Goal: Task Accomplishment & Management: Use online tool/utility

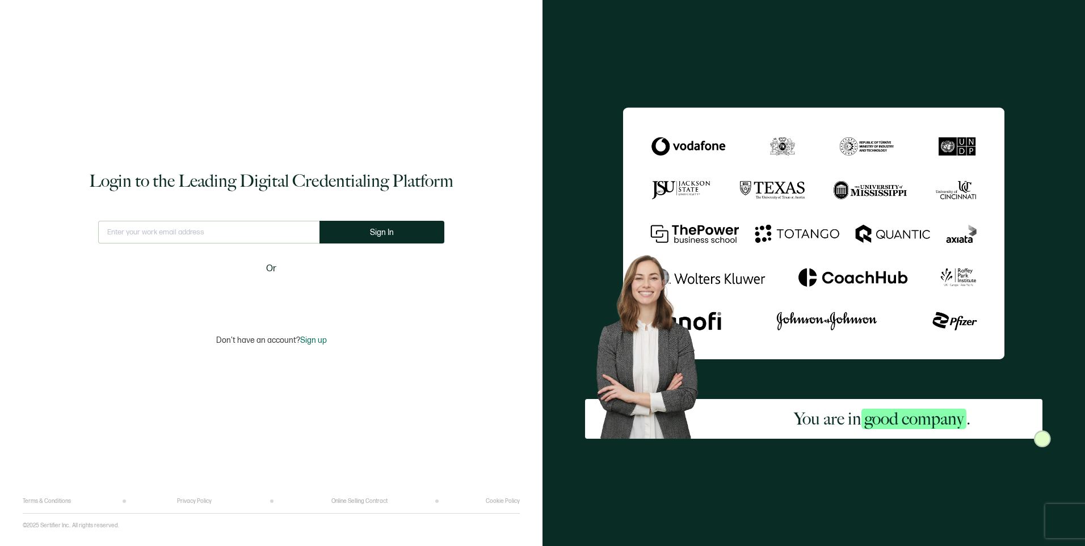
click at [208, 226] on input "text" at bounding box center [208, 232] width 221 height 23
type input "[EMAIL_ADDRESS][DOMAIN_NAME]"
click at [375, 234] on span "Sign In" at bounding box center [382, 232] width 24 height 9
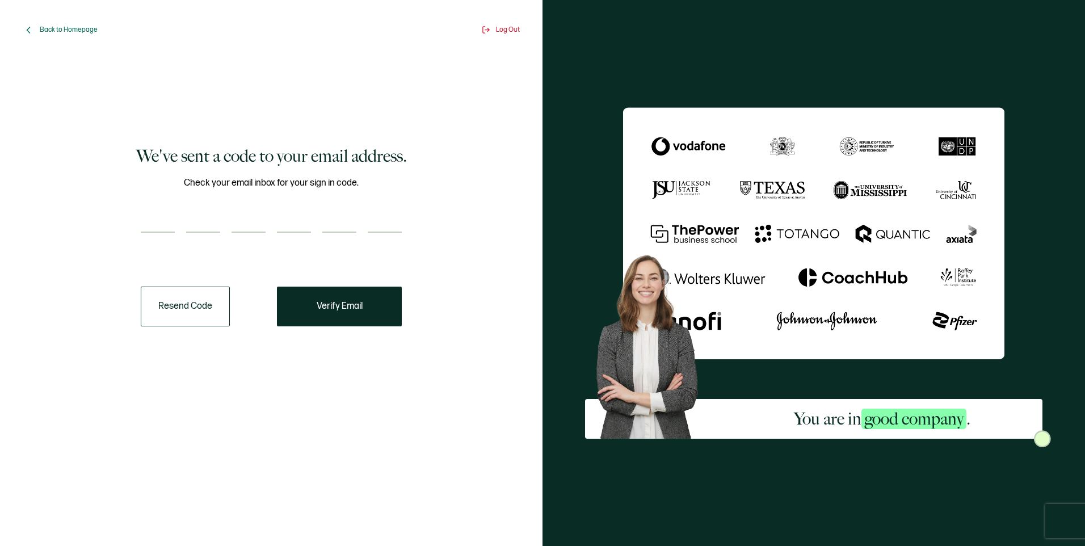
click at [156, 222] on input "number" at bounding box center [158, 221] width 34 height 23
paste input "3"
type input "3"
type input "7"
type input "3"
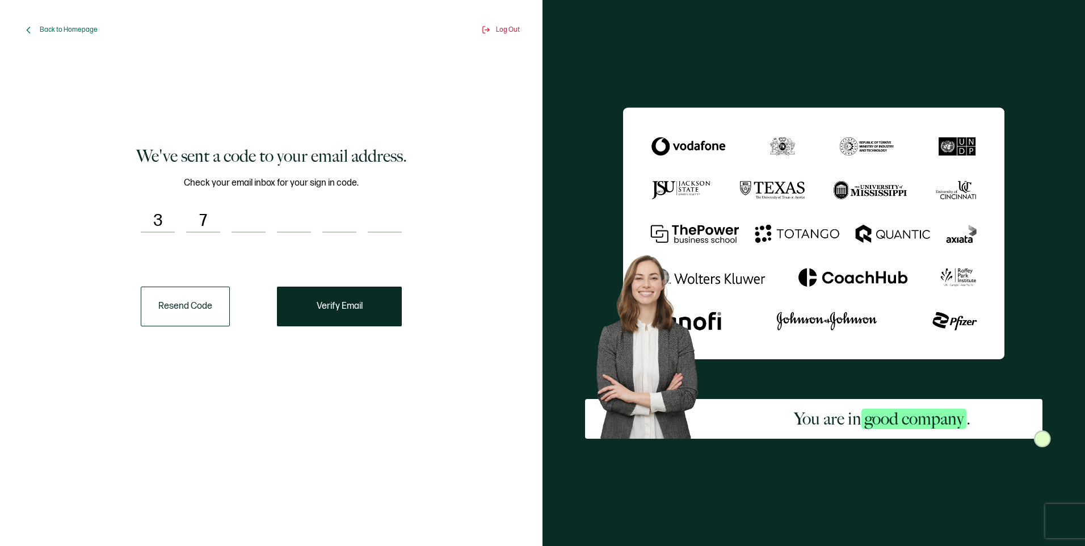
type input "4"
type input "9"
type input "5"
drag, startPoint x: 338, startPoint y: 313, endPoint x: 333, endPoint y: 311, distance: 5.8
click at [334, 311] on button "Verify Email" at bounding box center [339, 307] width 125 height 40
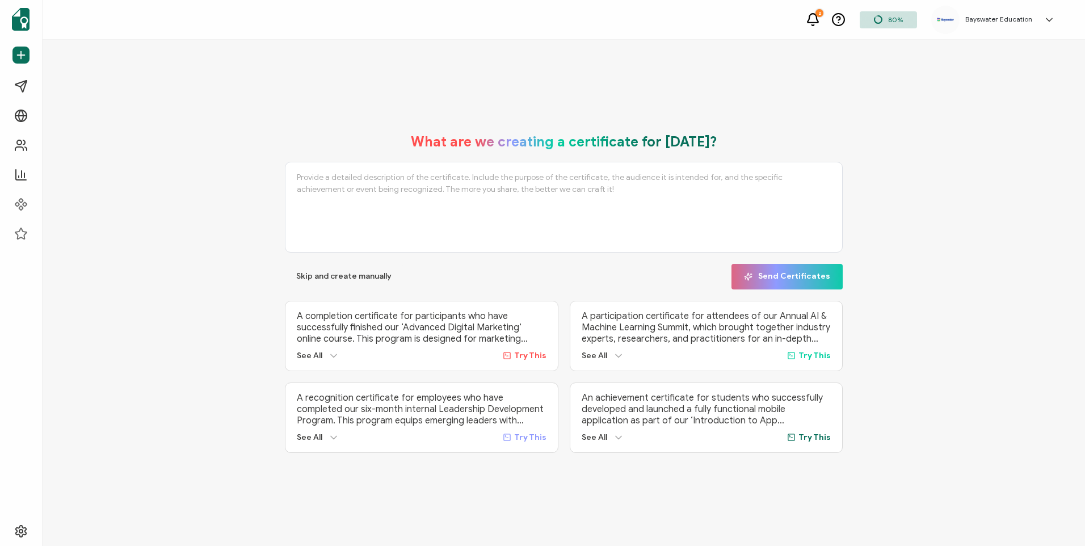
click at [325, 290] on div "What are we creating a certificate for [DATE]? Skip and create manually Send Ce…" at bounding box center [563, 293] width 557 height 320
click at [324, 280] on button "Skip and create manually" at bounding box center [344, 277] width 118 height 26
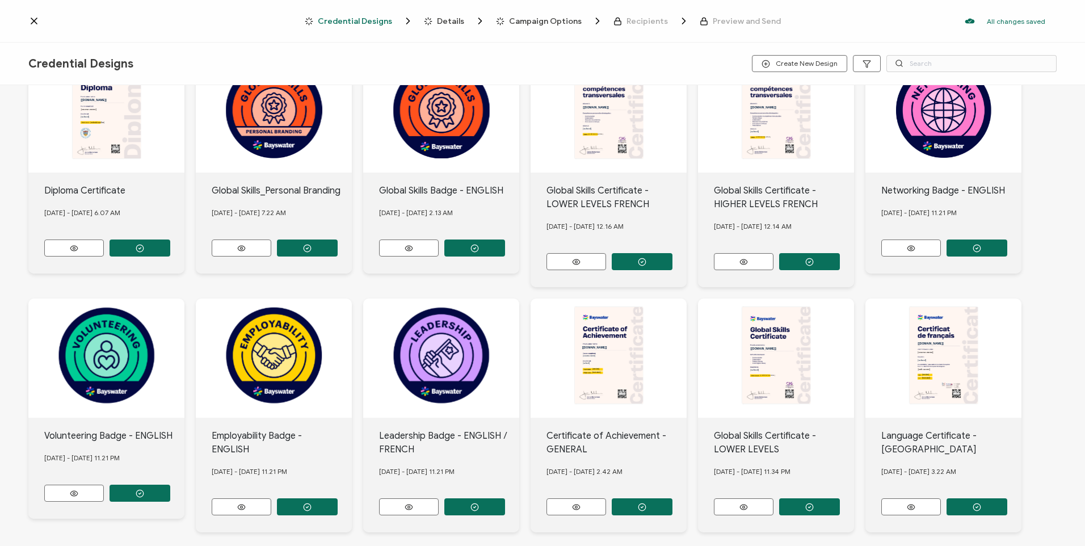
scroll to position [103, 0]
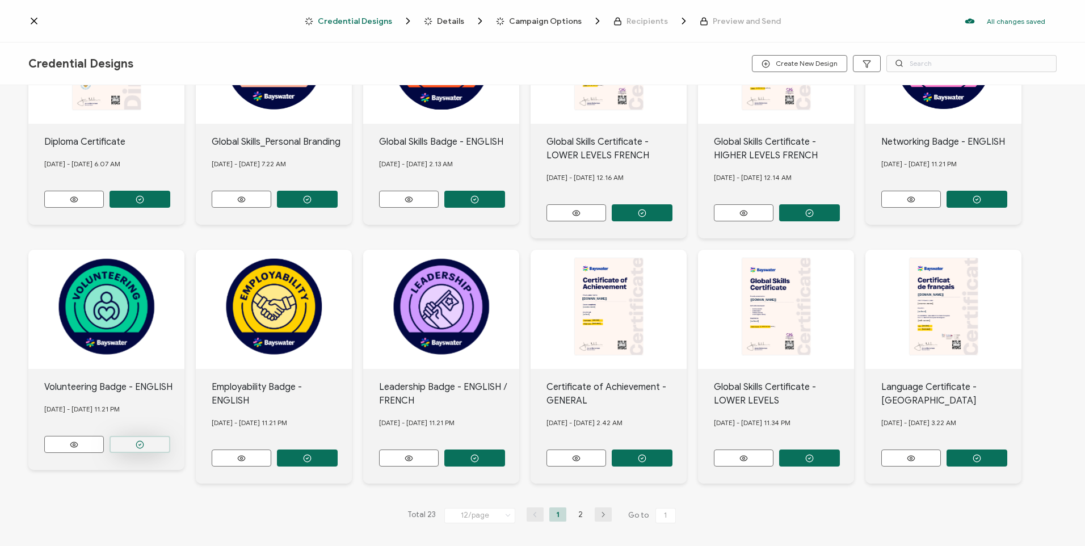
click at [157, 436] on button "button" at bounding box center [140, 444] width 61 height 17
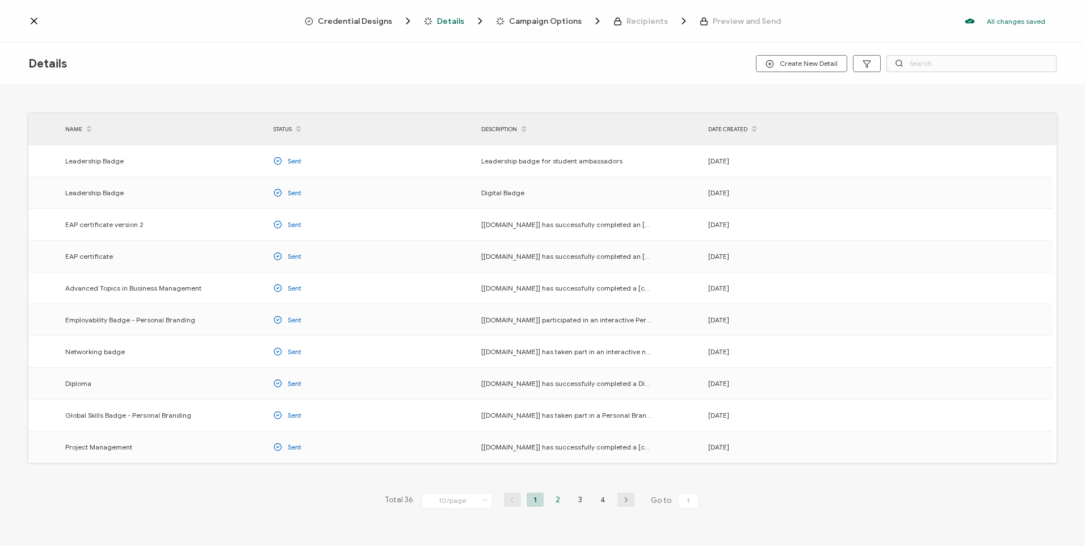
click at [561, 502] on li "2" at bounding box center [558, 500] width 17 height 14
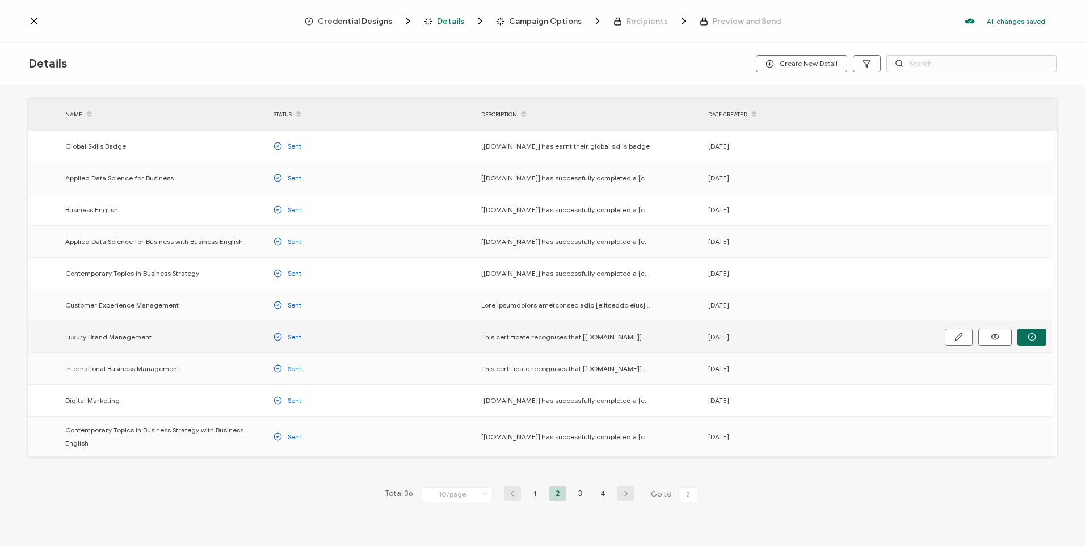
scroll to position [23, 0]
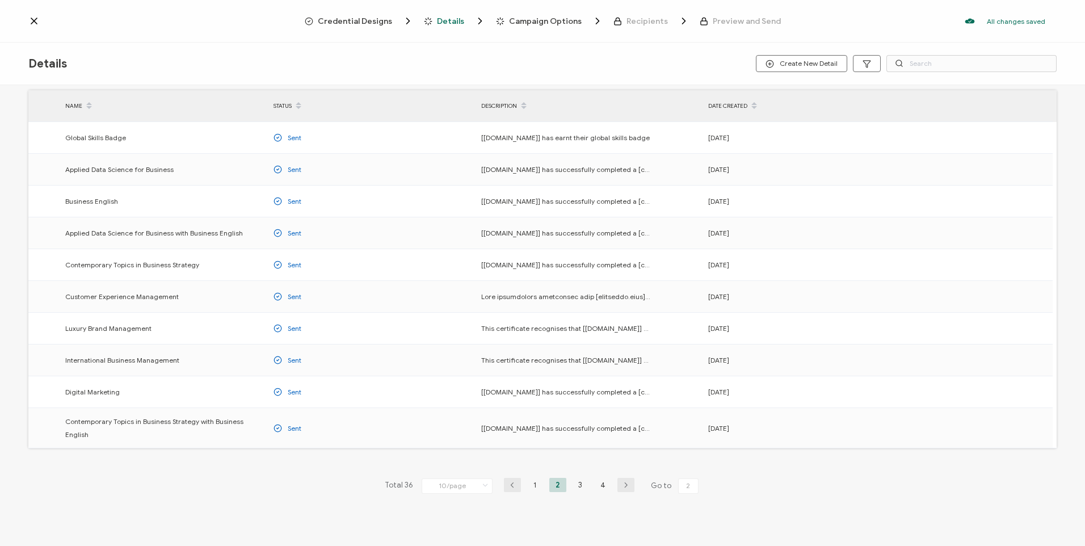
click at [580, 485] on div "Total 36 10/page 10/page 20/page 50/page 100/page 1 2 3 4 Go to 2" at bounding box center [543, 486] width 322 height 18
click at [579, 482] on li "3" at bounding box center [580, 485] width 17 height 14
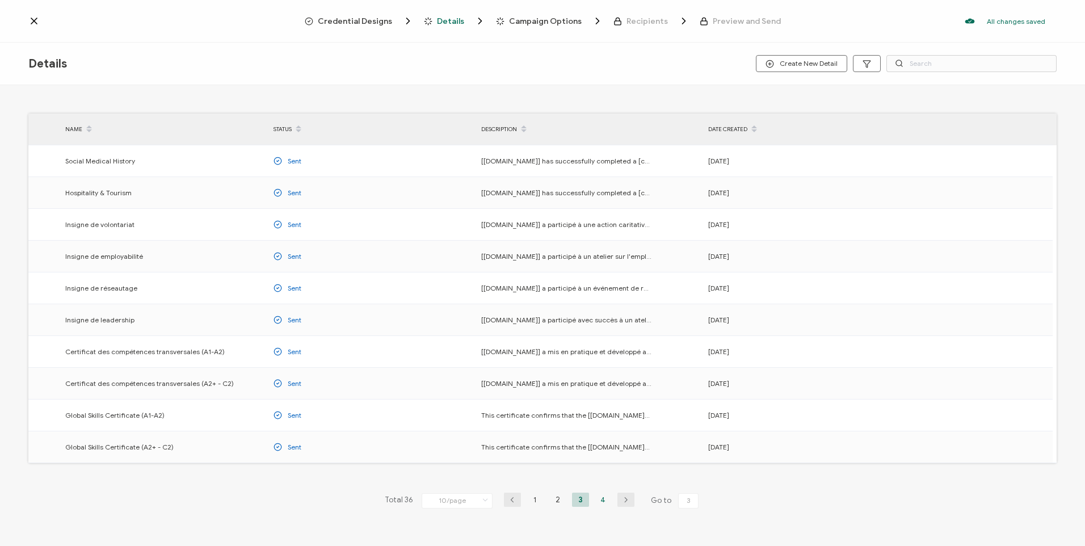
click at [597, 504] on li "4" at bounding box center [603, 500] width 17 height 14
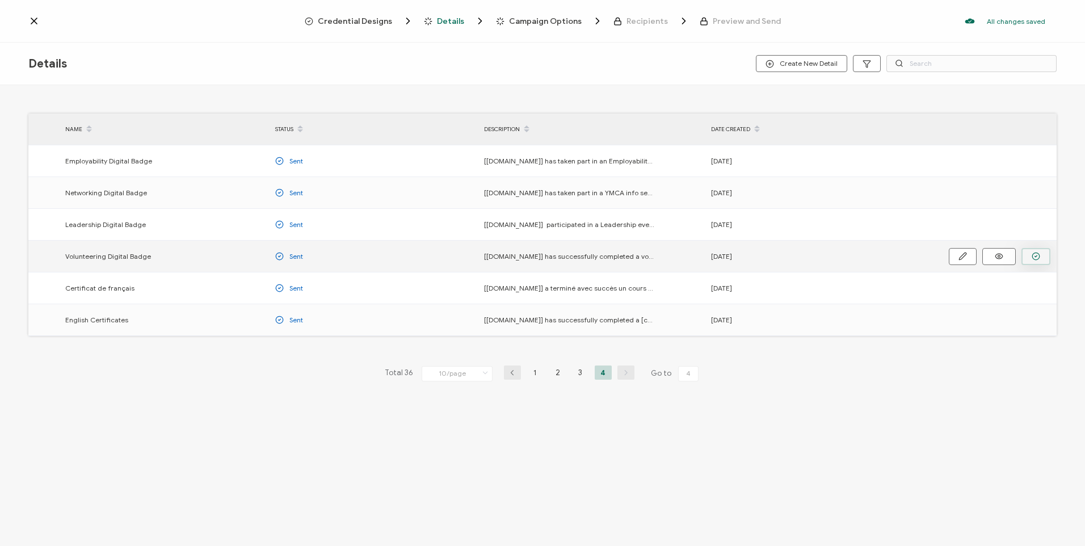
click at [1039, 259] on circle "button" at bounding box center [1036, 256] width 7 height 7
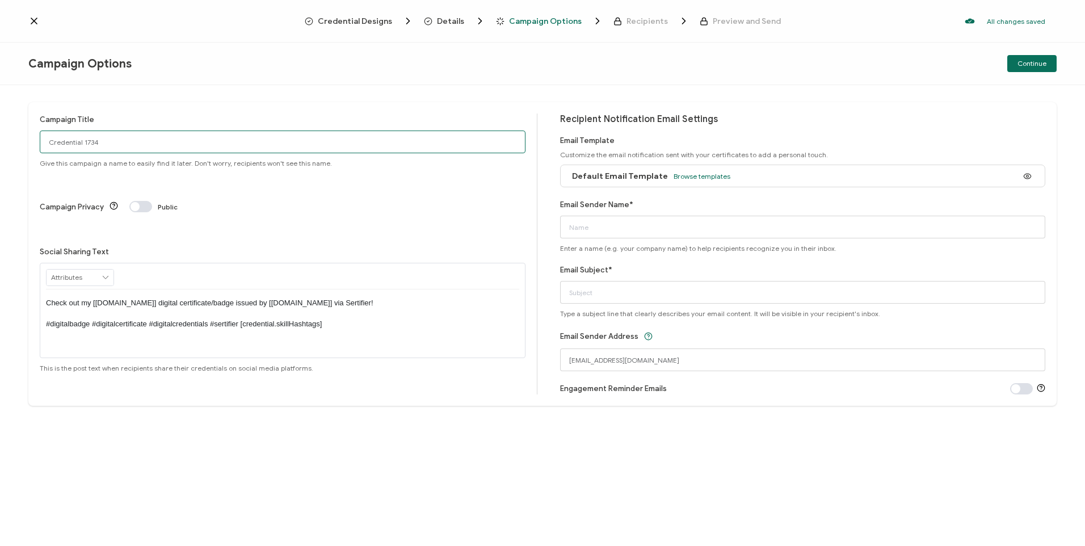
click at [227, 138] on input "Credential 1734" at bounding box center [283, 142] width 486 height 23
drag, startPoint x: 129, startPoint y: 145, endPoint x: -48, endPoint y: 125, distance: 178.8
click at [0, 125] on html "Credential Designs Details Campaign Options Recipients Preview and Send All cha…" at bounding box center [542, 273] width 1085 height 546
type input "Volunteer Badge - Cleanup Party"
click at [670, 227] on input "Email Sender Name*" at bounding box center [803, 227] width 486 height 23
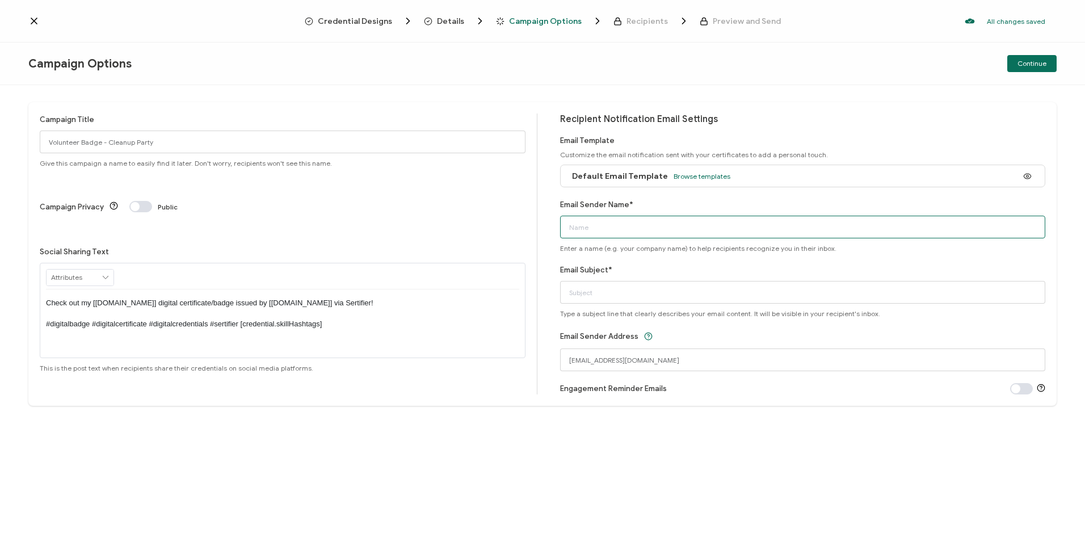
type input "[EMAIL_ADDRESS][DOMAIN_NAME]"
drag, startPoint x: 677, startPoint y: 287, endPoint x: 550, endPoint y: 285, distance: 127.2
click at [553, 289] on div "Campaign Title Volunteer Badge - Cleanup Party Give this campaign a name to eas…" at bounding box center [542, 254] width 1029 height 304
type input "C"
type input "a"
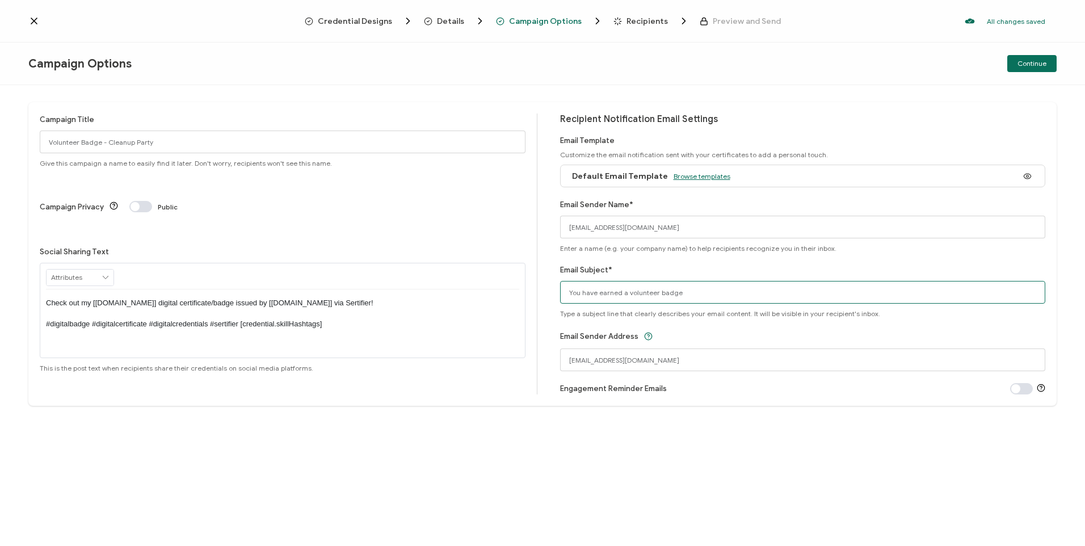
type input "You have earned a volunteer badge"
click at [709, 178] on span "Browse templates" at bounding box center [702, 176] width 57 height 9
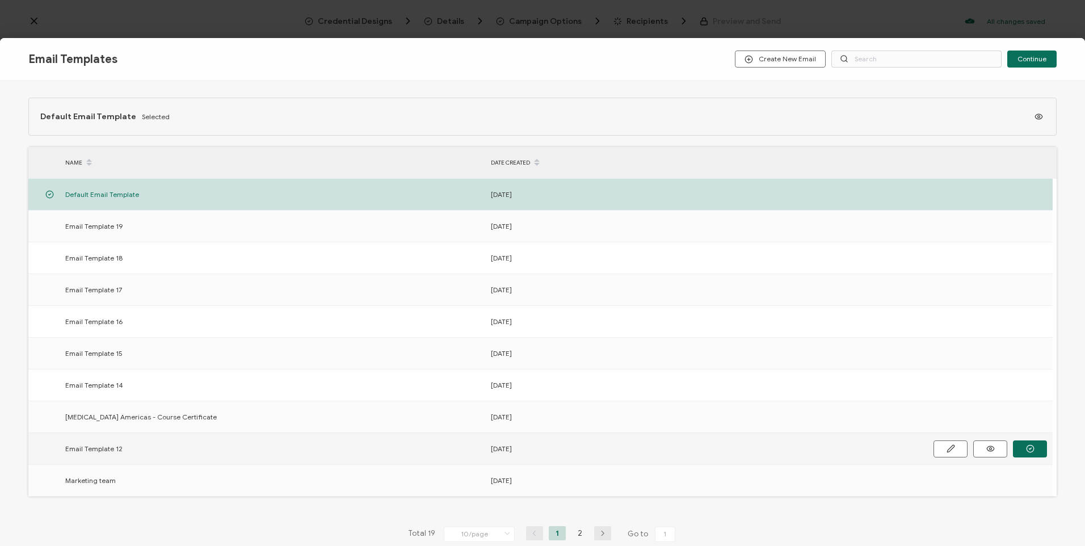
scroll to position [60, 0]
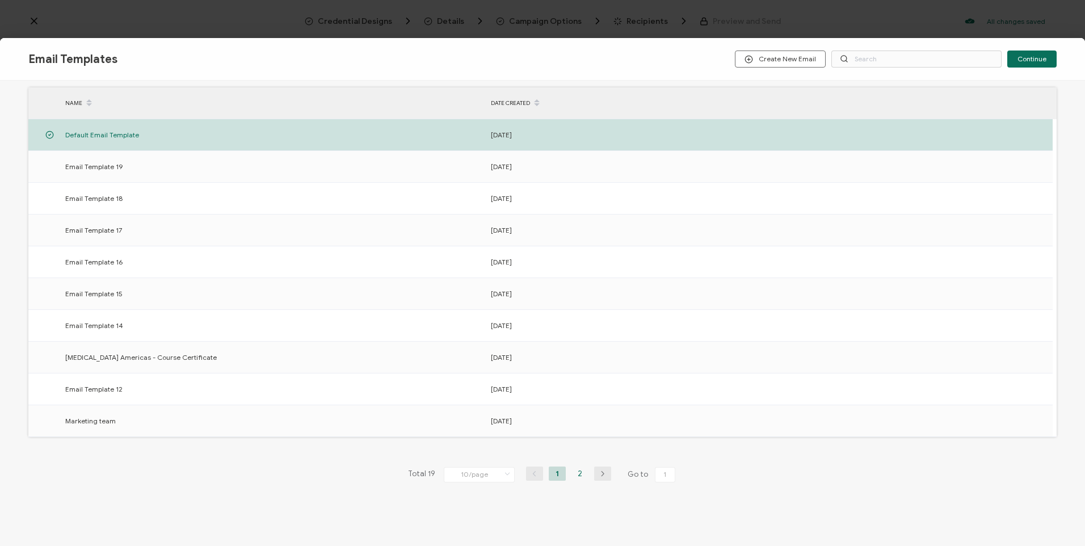
click at [580, 476] on li "2" at bounding box center [580, 474] width 17 height 14
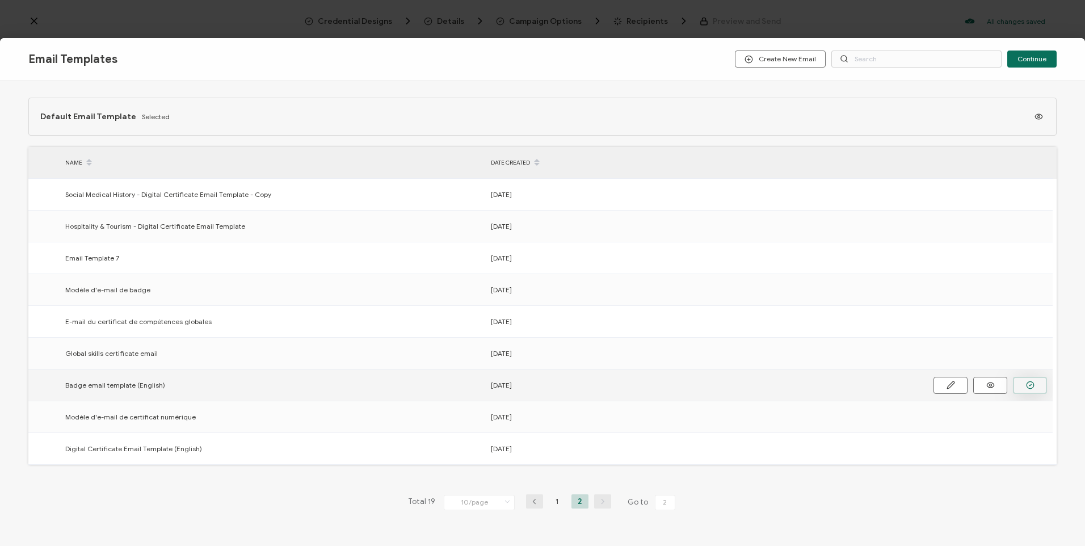
click at [1035, 391] on button "button" at bounding box center [1030, 385] width 34 height 17
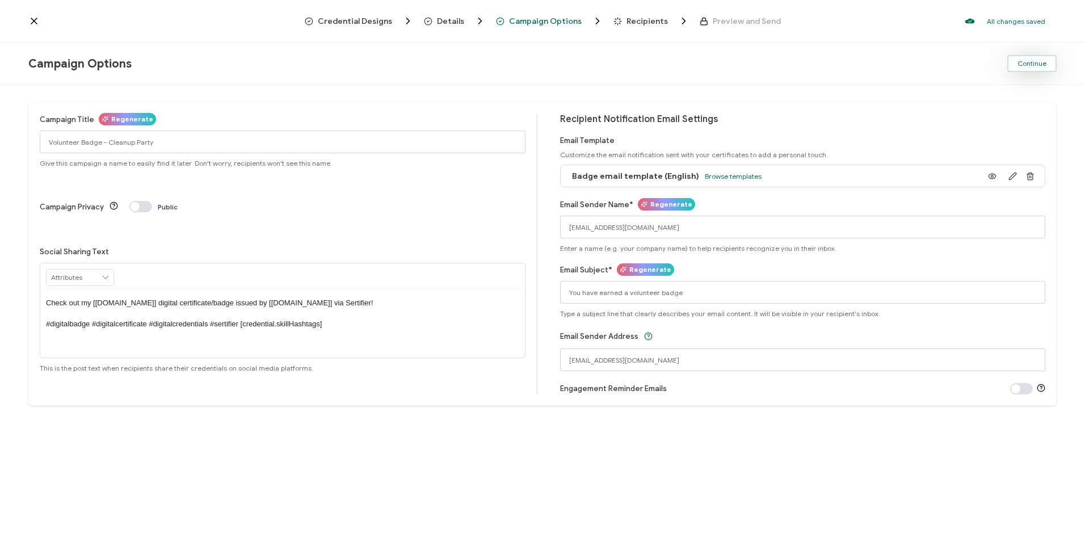
click at [1045, 62] on span "Continue" at bounding box center [1032, 63] width 29 height 7
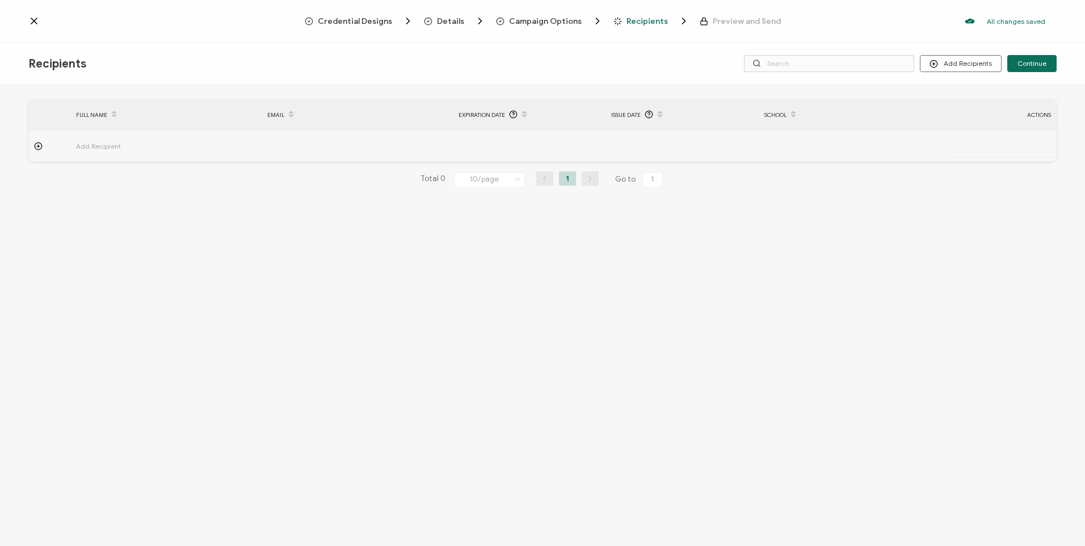
click at [1057, 38] on div "Credential Designs Details Campaign Options Recipients Preview and Send All cha…" at bounding box center [542, 21] width 1085 height 43
click at [990, 69] on button "Add Recipients" at bounding box center [961, 63] width 82 height 17
click at [993, 96] on span "Upload Recipients" at bounding box center [975, 94] width 57 height 9
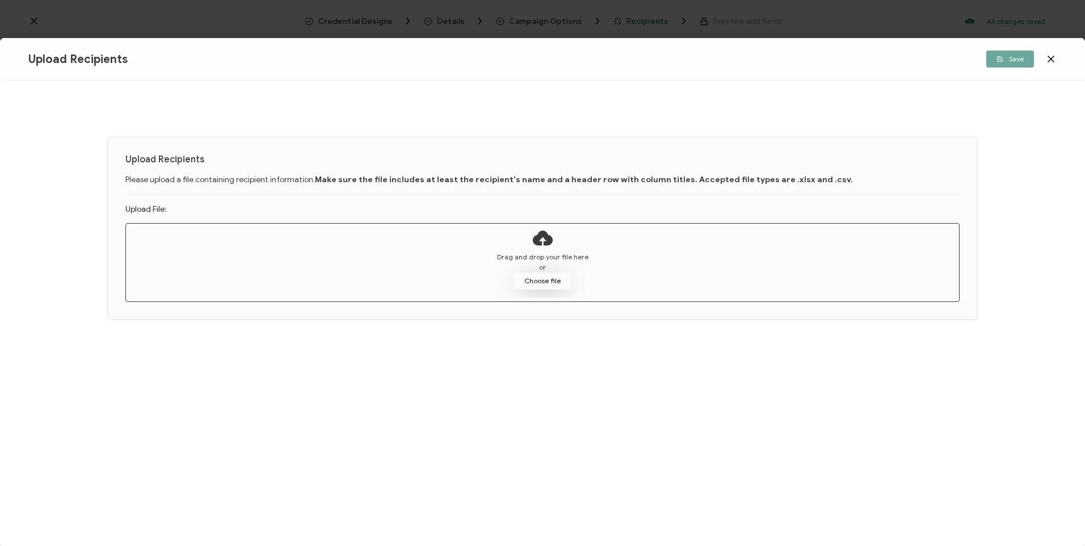
click at [562, 279] on button "Choose file" at bounding box center [542, 280] width 57 height 17
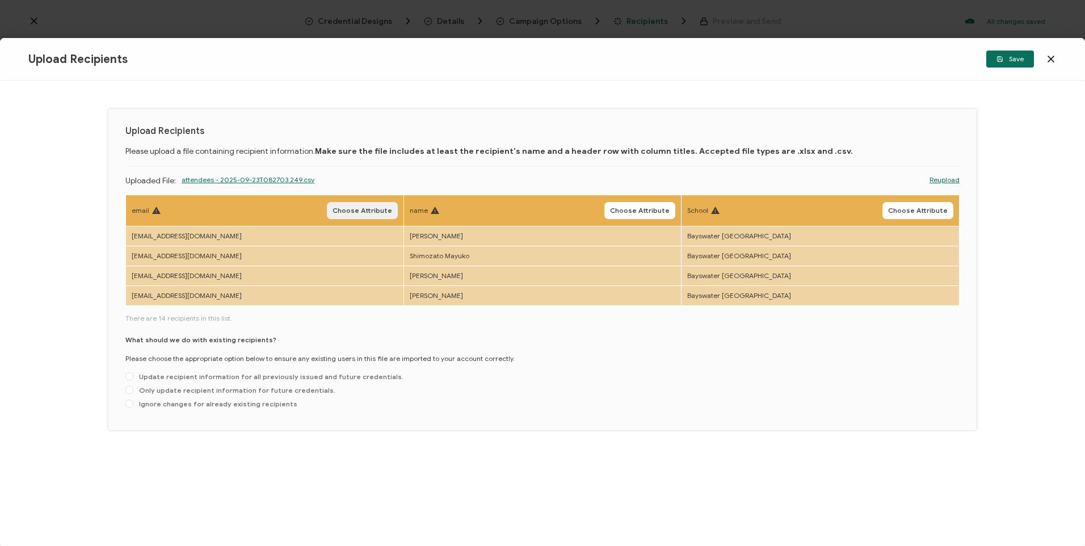
click at [384, 207] on span "Choose Attribute" at bounding box center [363, 210] width 60 height 7
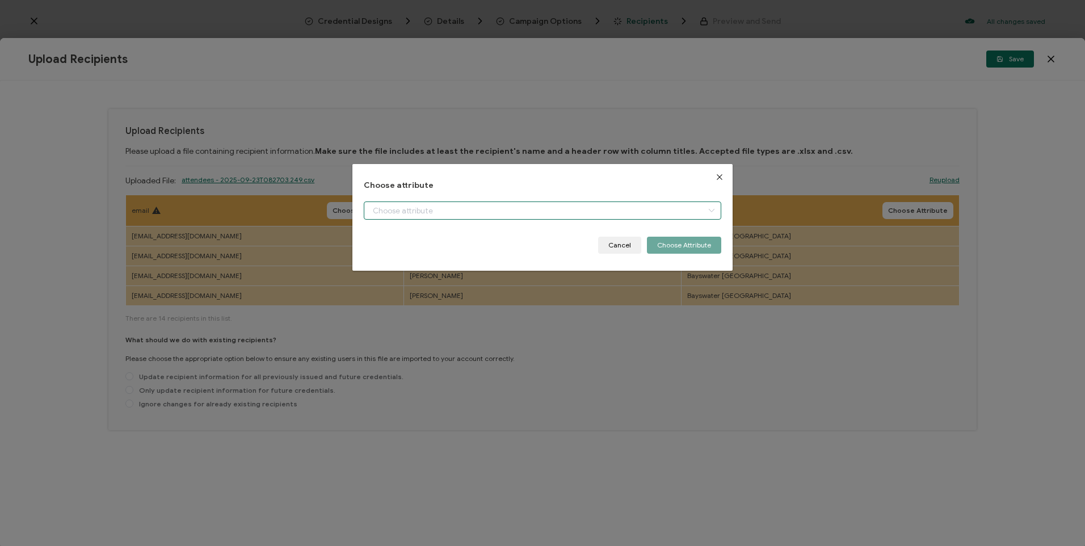
click at [425, 216] on input "dialog" at bounding box center [542, 211] width 357 height 18
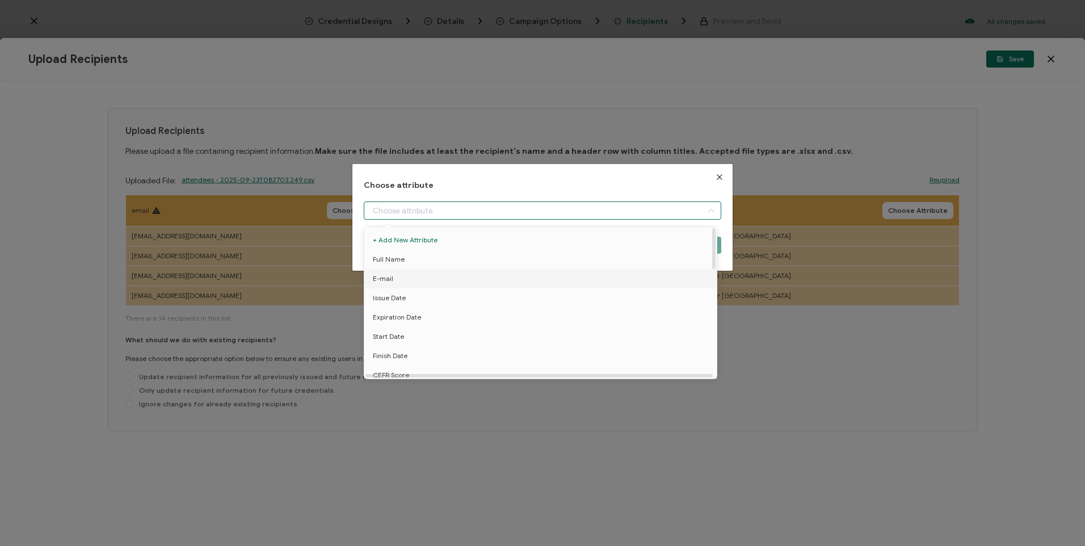
click at [458, 278] on li "E-mail" at bounding box center [543, 278] width 362 height 19
type input "E-mail"
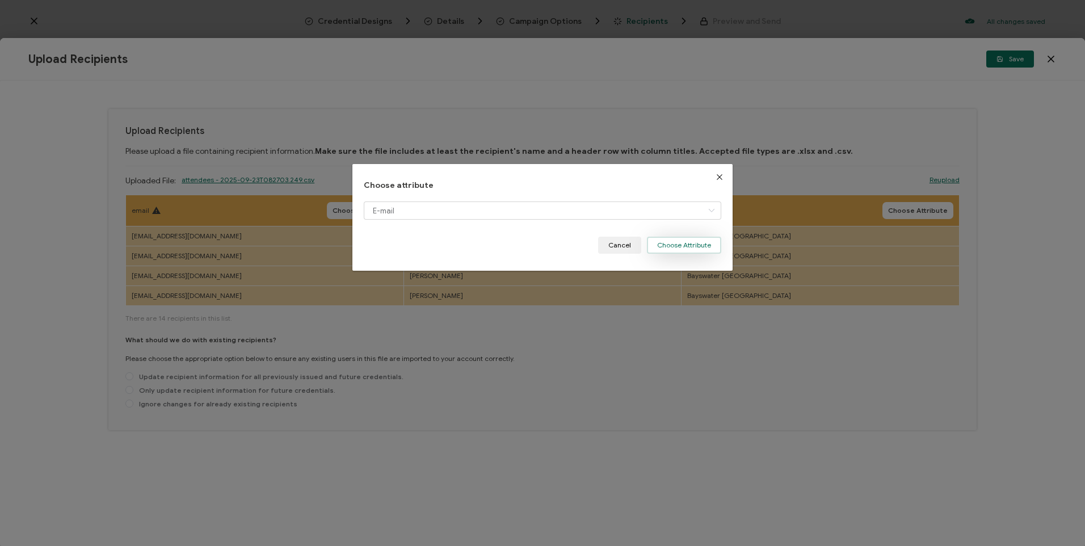
click at [694, 254] on button "Choose Attribute" at bounding box center [684, 245] width 74 height 17
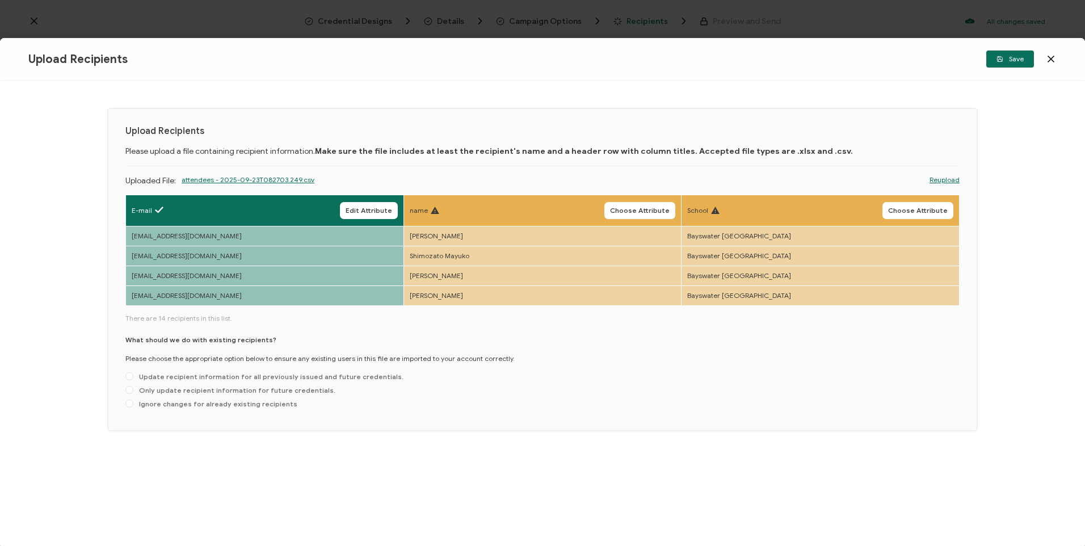
click at [634, 207] on span "Choose Attribute" at bounding box center [640, 210] width 60 height 7
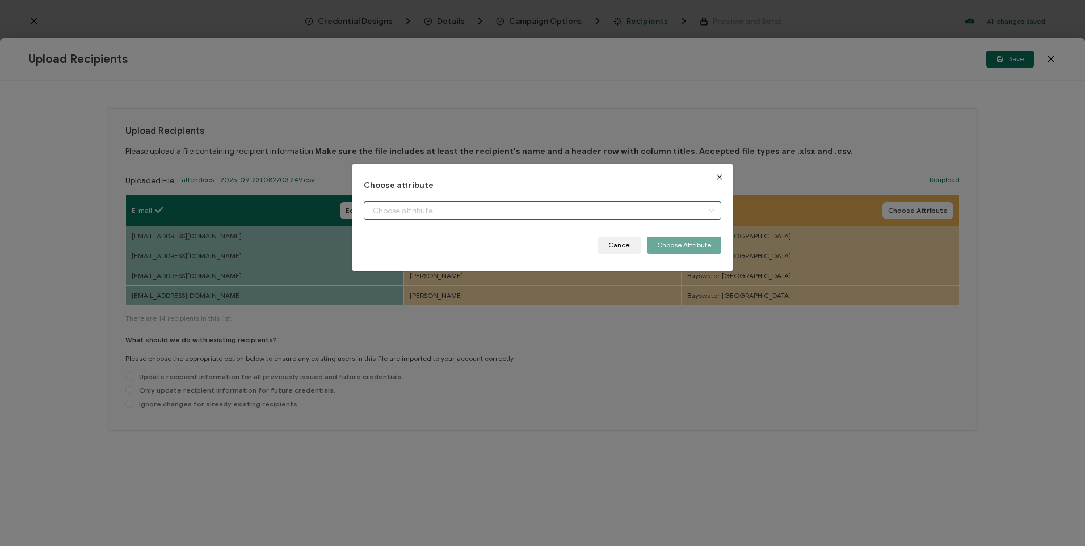
click at [475, 206] on input "dialog" at bounding box center [542, 211] width 357 height 18
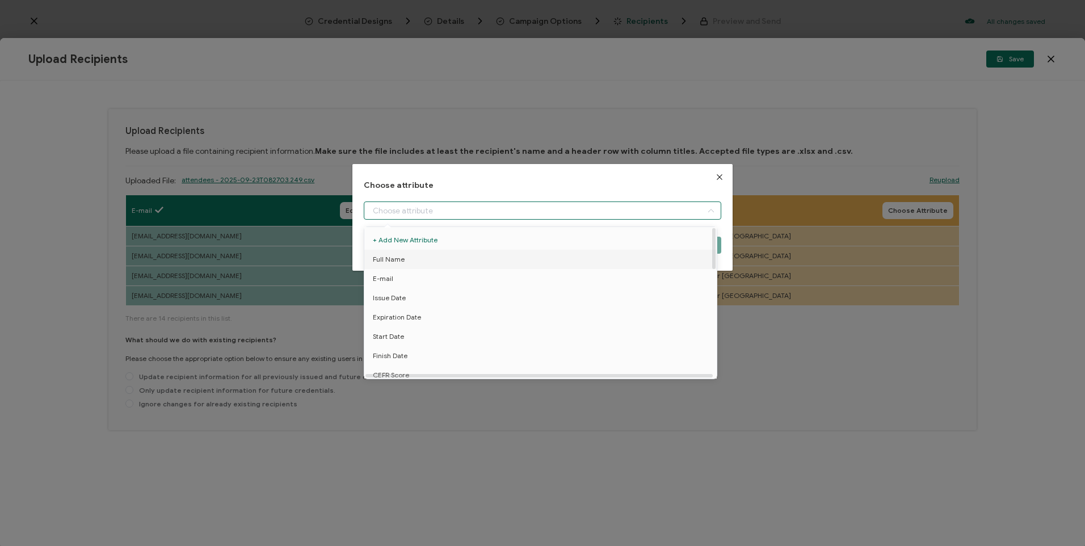
click at [431, 256] on li "Full Name" at bounding box center [543, 259] width 362 height 19
type input "Full Name"
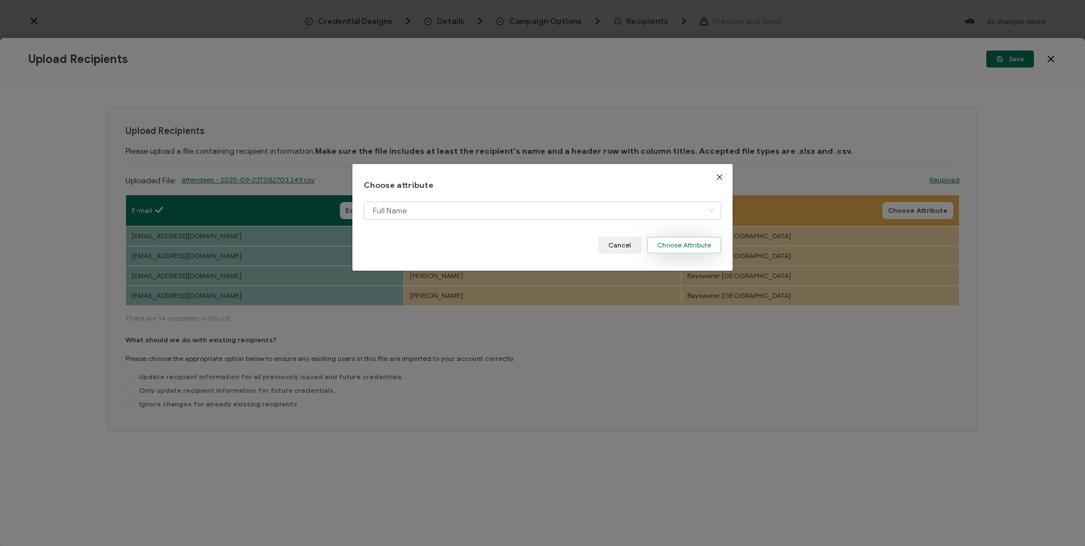
click at [678, 246] on button "Choose Attribute" at bounding box center [684, 245] width 74 height 17
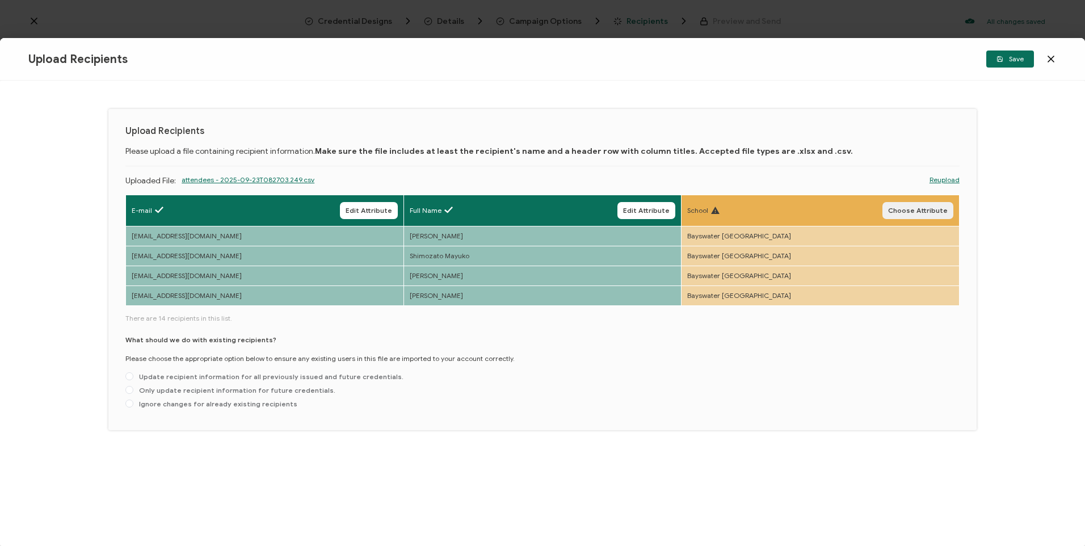
click at [918, 207] on span "Choose Attribute" at bounding box center [918, 210] width 60 height 7
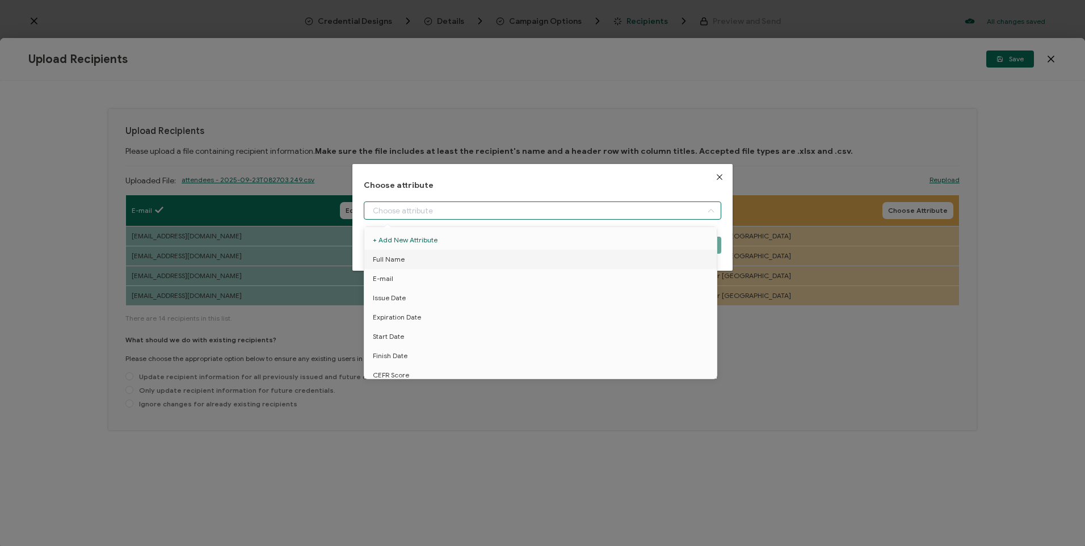
click at [557, 207] on input "dialog" at bounding box center [542, 211] width 357 height 18
click at [406, 353] on li "School" at bounding box center [543, 356] width 362 height 19
type input "School"
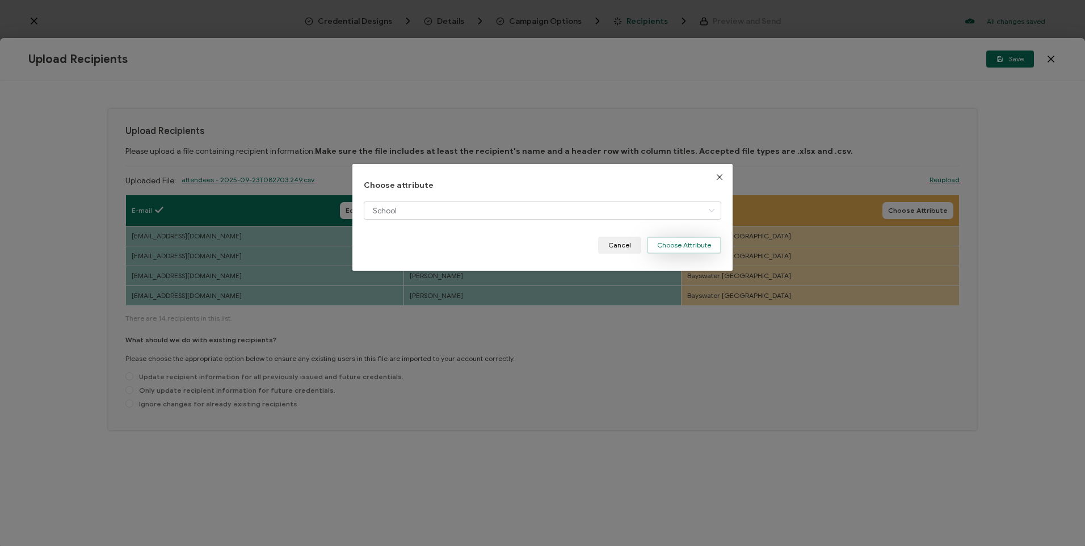
click at [683, 248] on button "Choose Attribute" at bounding box center [684, 245] width 74 height 17
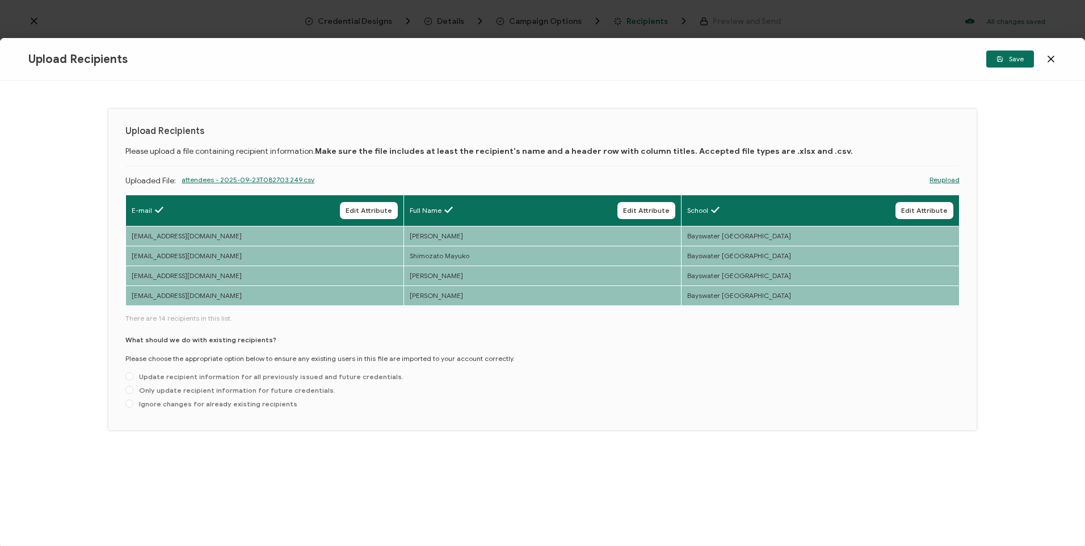
click at [183, 385] on div "What should we do with existing recipients? Please choose the appropriate optio…" at bounding box center [542, 374] width 834 height 78
click at [182, 388] on span "Only update recipient information for future credentials." at bounding box center [234, 390] width 202 height 9
click at [133, 388] on input "Only update recipient information for future credentials." at bounding box center [129, 390] width 8 height 9
radio input "true"
click at [1008, 53] on button "Save" at bounding box center [1011, 59] width 48 height 17
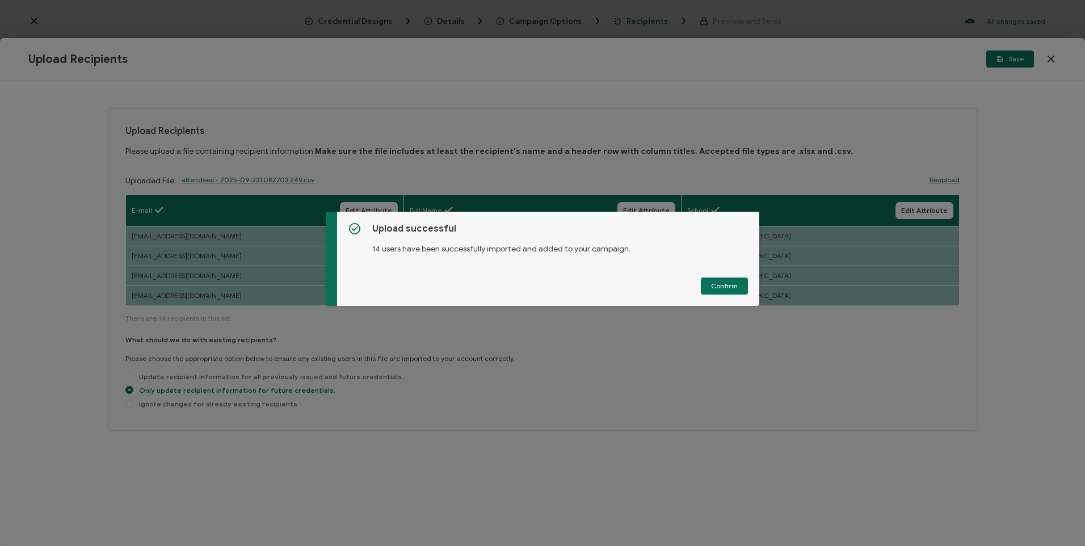
click at [724, 289] on button "Confirm" at bounding box center [724, 286] width 47 height 17
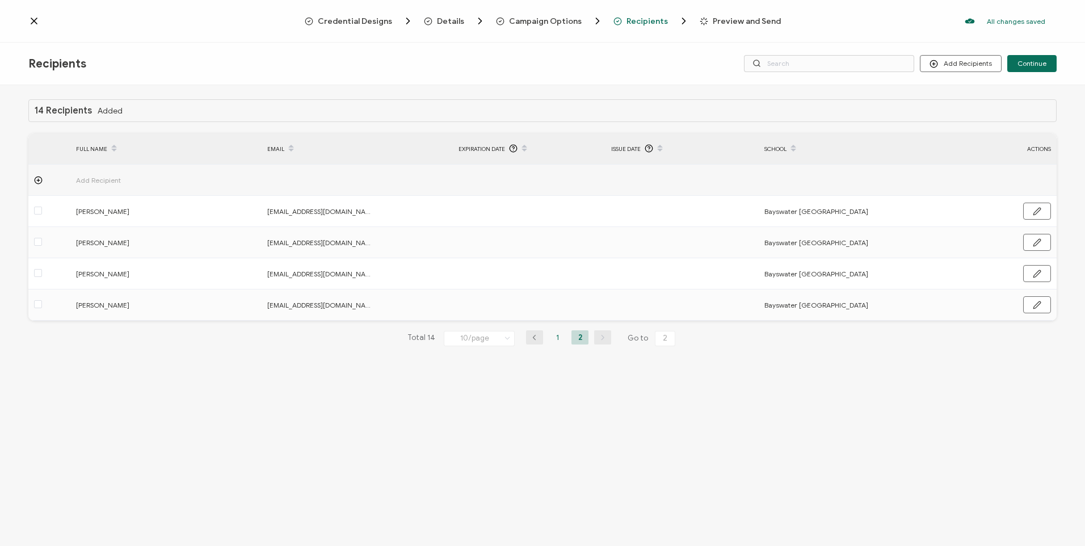
click at [557, 338] on li "1" at bounding box center [557, 337] width 17 height 14
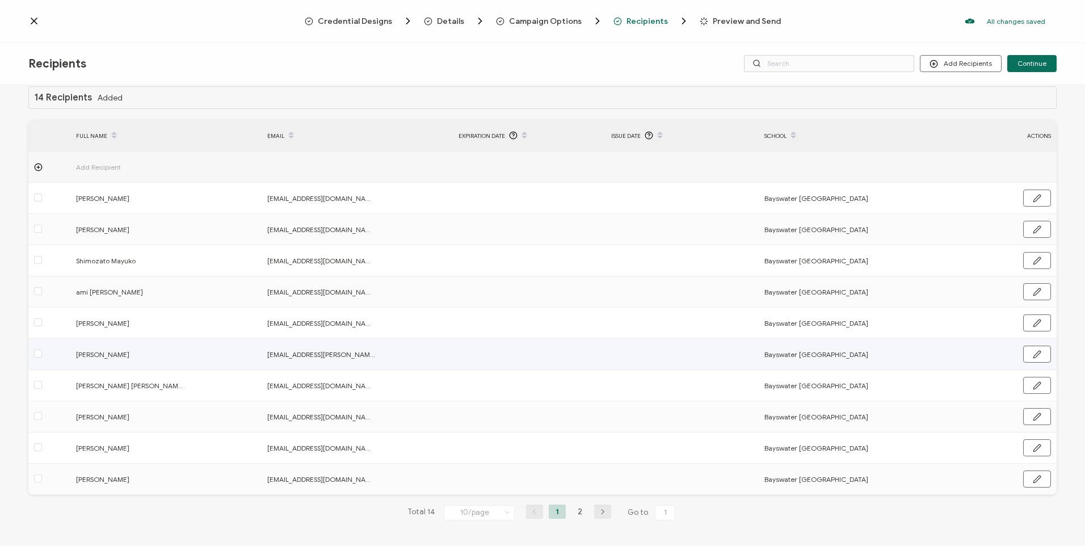
scroll to position [19, 0]
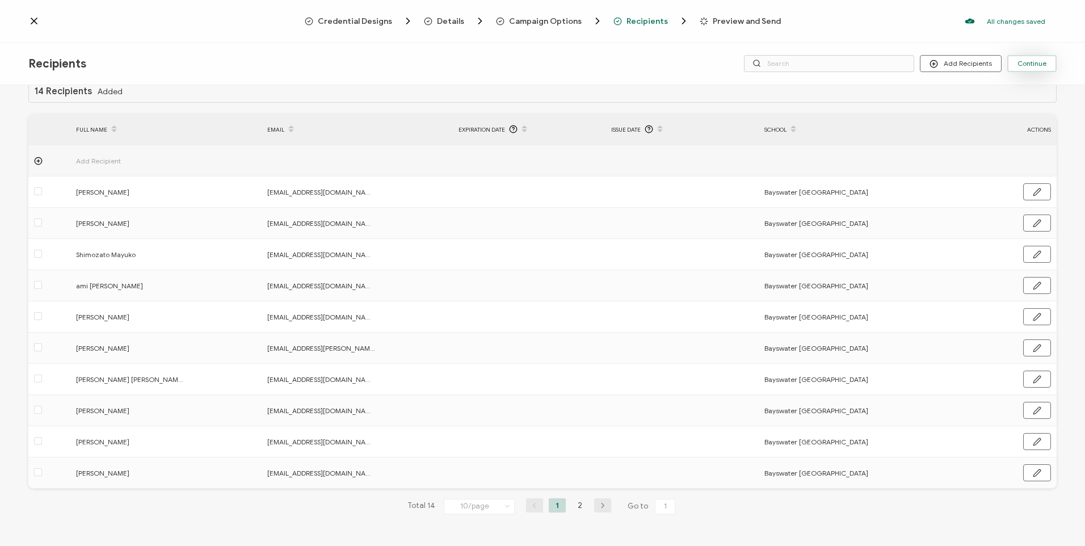
click at [1037, 69] on button "Continue" at bounding box center [1032, 63] width 49 height 17
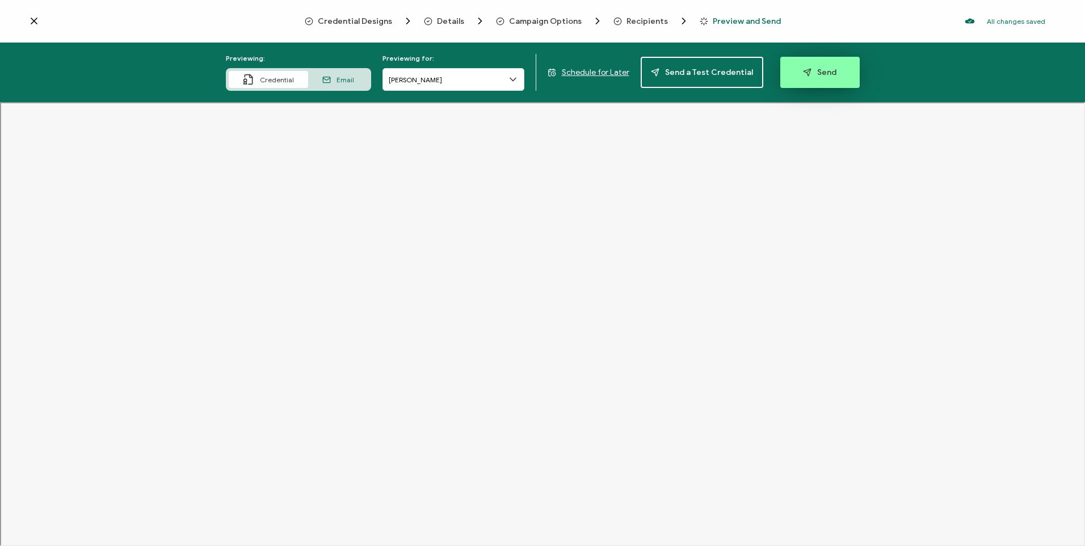
click at [795, 78] on button "Send" at bounding box center [820, 72] width 79 height 31
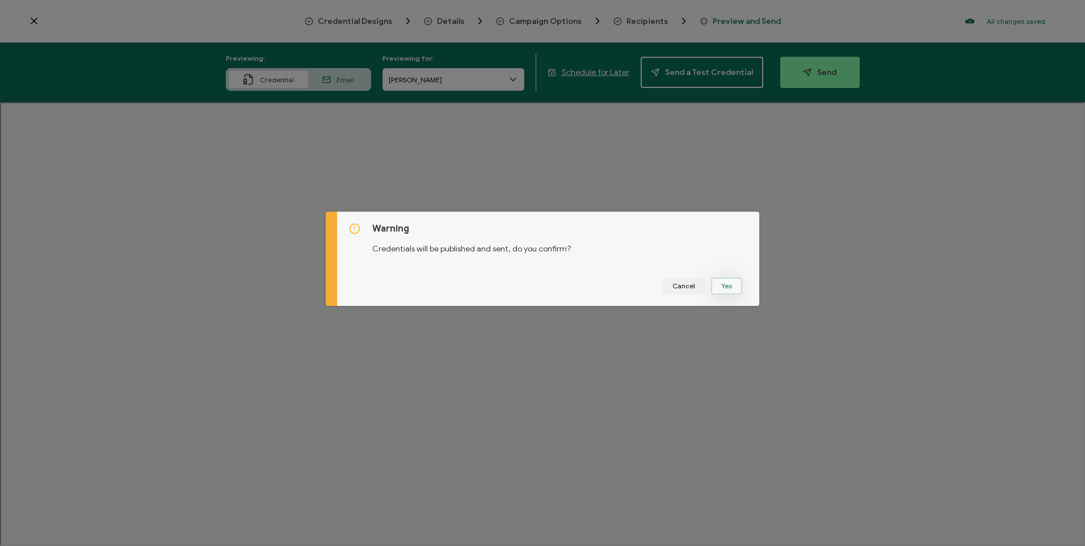
click at [727, 287] on button "Yes" at bounding box center [726, 286] width 31 height 17
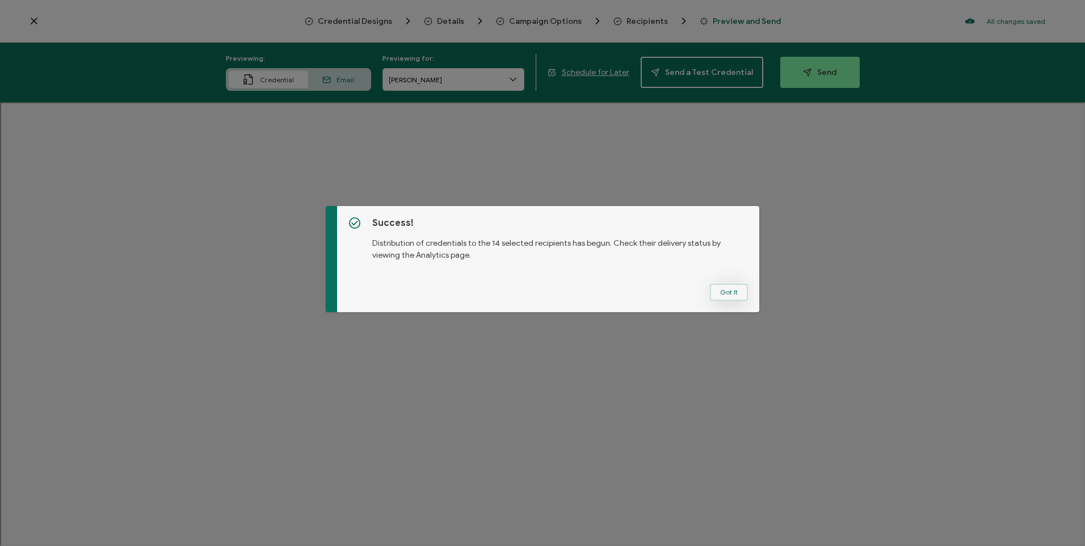
click at [732, 299] on button "Got It" at bounding box center [729, 292] width 38 height 17
